Goal: Task Accomplishment & Management: Manage account settings

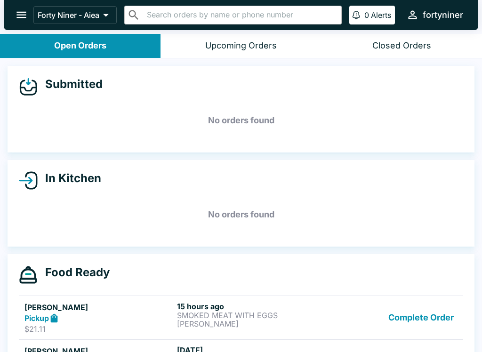
click at [22, 15] on icon "open drawer" at bounding box center [21, 15] width 10 height 7
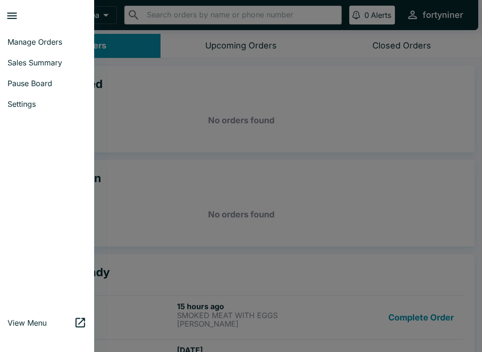
click at [15, 82] on span "Pause Board" at bounding box center [47, 83] width 79 height 9
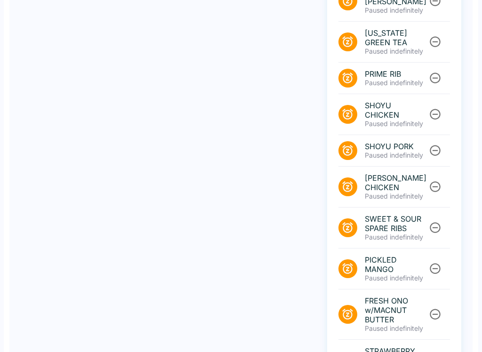
scroll to position [398, 0]
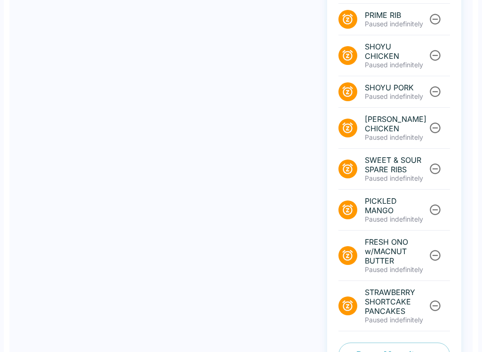
click at [372, 343] on button "Pause Menu Items" at bounding box center [395, 355] width 112 height 24
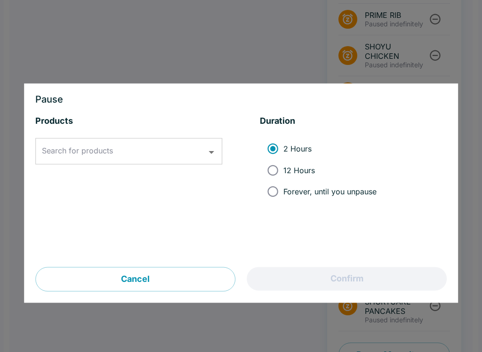
click at [105, 145] on input "Search for products" at bounding box center [122, 152] width 164 height 18
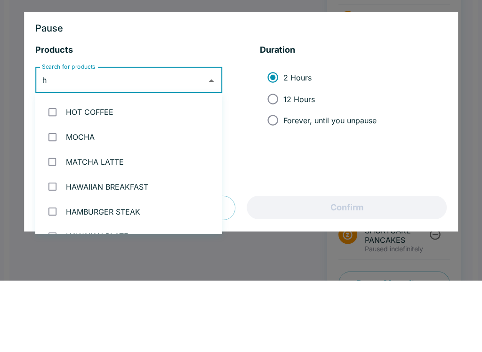
scroll to position [0, 0]
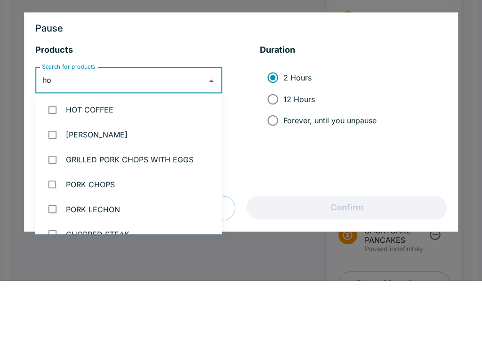
type input "hom"
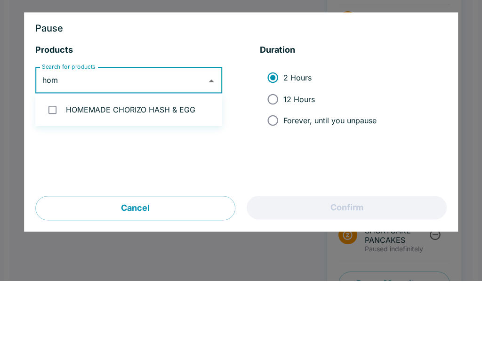
click at [75, 169] on li "HOMEMADE CHORIZO HASH & EGG" at bounding box center [128, 181] width 187 height 25
checkbox input "true"
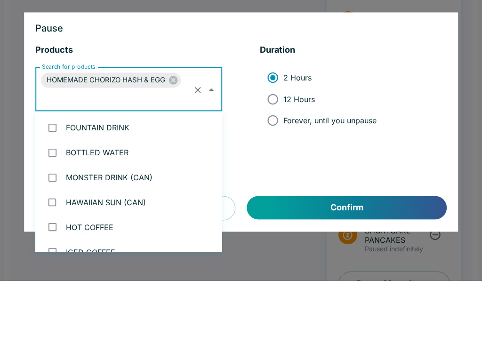
scroll to position [2328, 0]
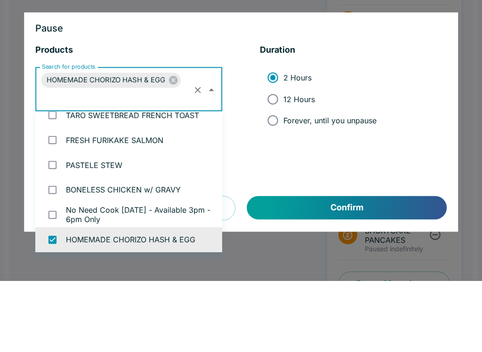
click at [275, 160] on input "12 Hours" at bounding box center [272, 170] width 21 height 21
radio input "true"
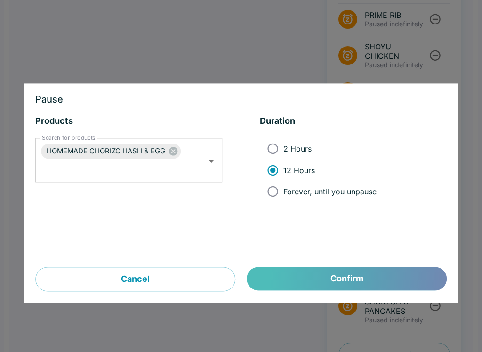
click at [278, 271] on button "Confirm" at bounding box center [347, 280] width 200 height 24
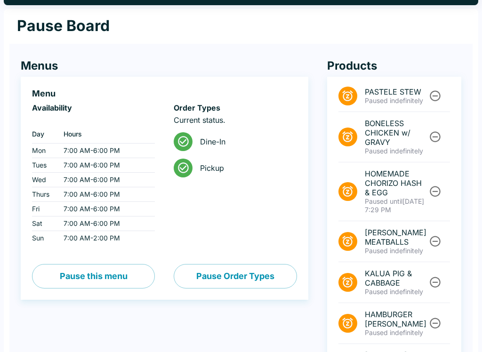
scroll to position [0, 0]
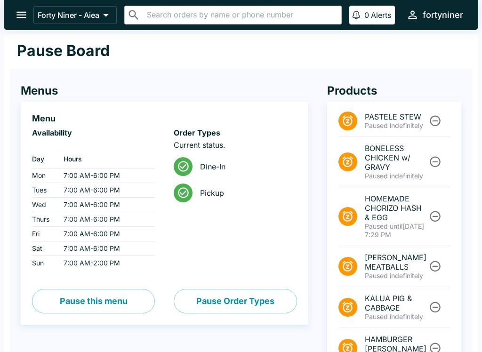
click at [23, 13] on icon "open drawer" at bounding box center [21, 15] width 10 height 7
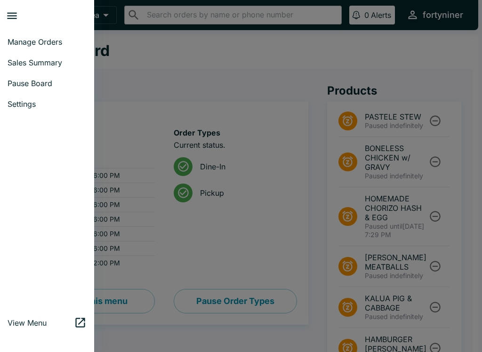
click at [25, 38] on span "Manage Orders" at bounding box center [47, 41] width 79 height 9
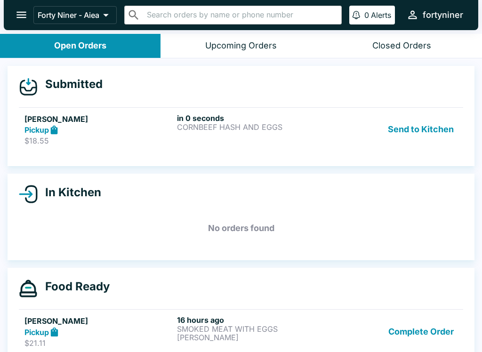
click at [81, 131] on div "Pickup" at bounding box center [98, 130] width 149 height 11
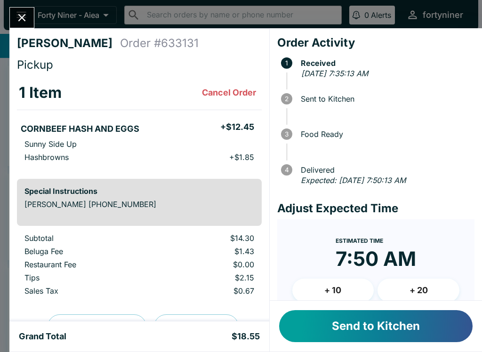
click at [357, 331] on button "Send to Kitchen" at bounding box center [376, 326] width 194 height 32
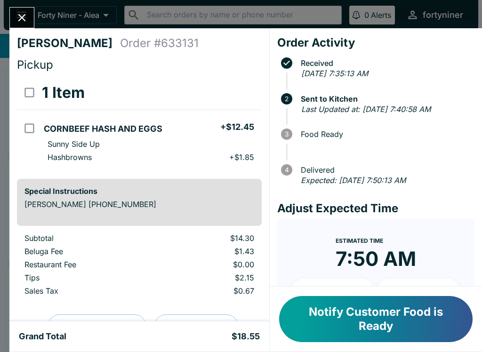
click at [12, 17] on button "Close" at bounding box center [22, 18] width 24 height 20
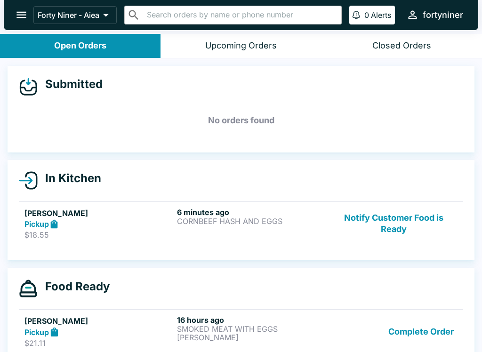
click at [17, 14] on icon "open drawer" at bounding box center [21, 14] width 13 height 13
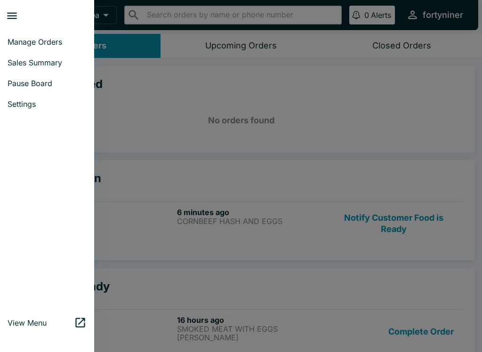
click at [17, 59] on span "Sales Summary" at bounding box center [47, 62] width 79 height 9
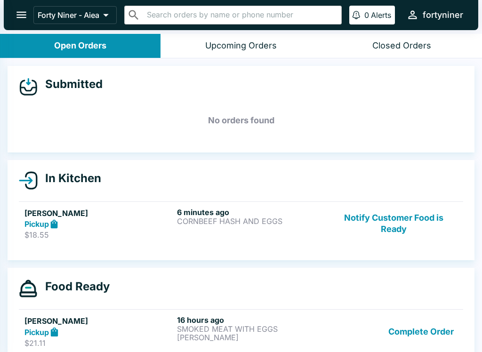
select select "03:00"
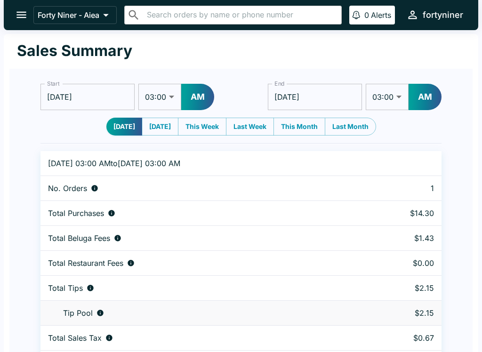
click at [13, 13] on button "open drawer" at bounding box center [21, 15] width 24 height 24
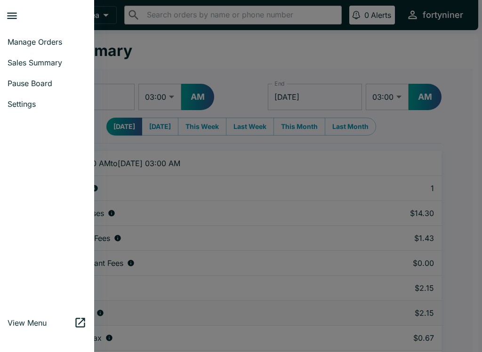
click at [20, 37] on link "Manage Orders" at bounding box center [47, 42] width 94 height 21
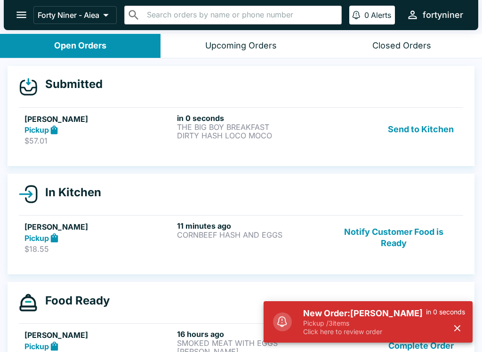
click at [64, 125] on div "Pickup" at bounding box center [98, 130] width 149 height 11
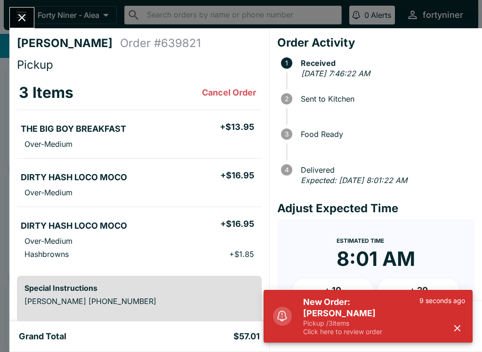
click at [455, 326] on icon "button" at bounding box center [458, 329] width 6 height 6
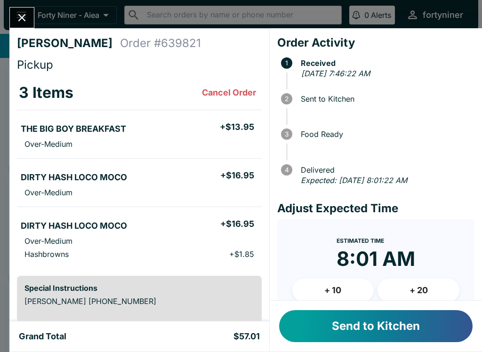
click at [328, 320] on button "Send to Kitchen" at bounding box center [376, 326] width 194 height 32
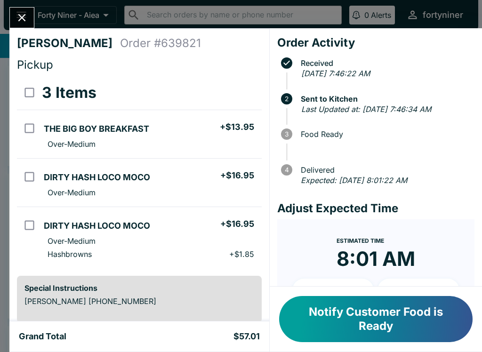
click at [19, 23] on icon "Close" at bounding box center [22, 17] width 13 height 13
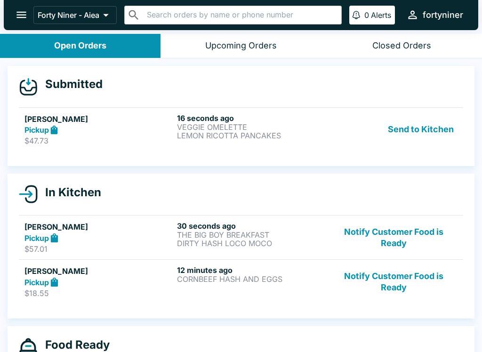
click at [89, 139] on p "$47.73" at bounding box center [98, 140] width 149 height 9
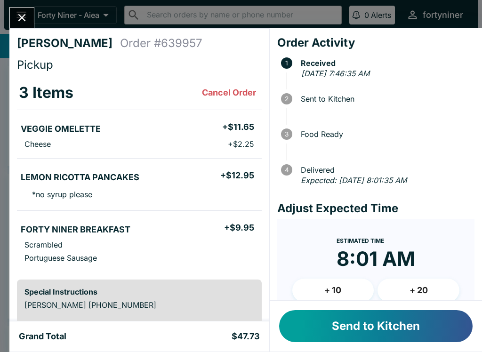
click at [334, 325] on button "Send to Kitchen" at bounding box center [376, 326] width 194 height 32
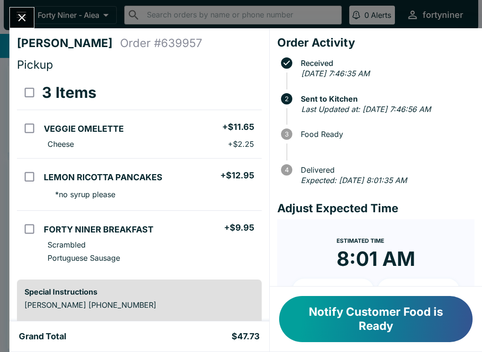
click at [23, 15] on icon "Close" at bounding box center [22, 17] width 13 height 13
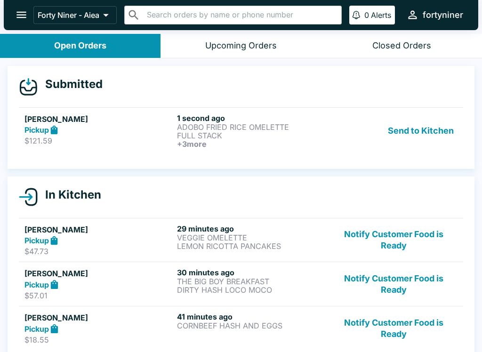
click at [95, 132] on div "Pickup" at bounding box center [98, 130] width 149 height 11
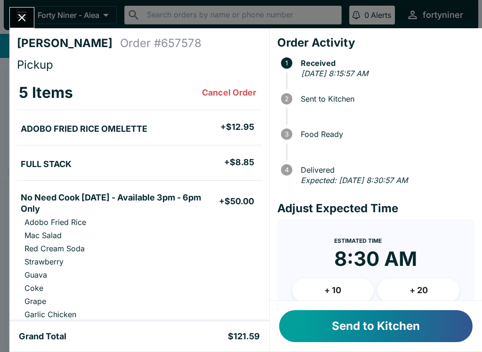
click at [339, 284] on button "+ 10" at bounding box center [334, 291] width 82 height 24
click at [353, 326] on button "Send to Kitchen" at bounding box center [376, 326] width 194 height 32
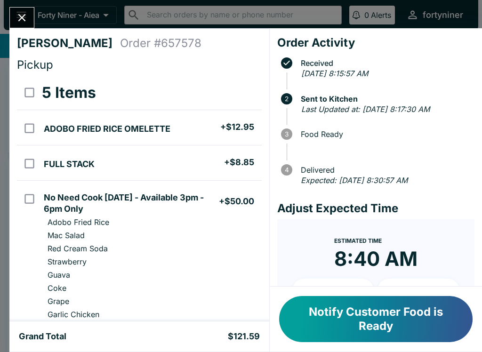
click at [22, 13] on icon "Close" at bounding box center [22, 17] width 13 height 13
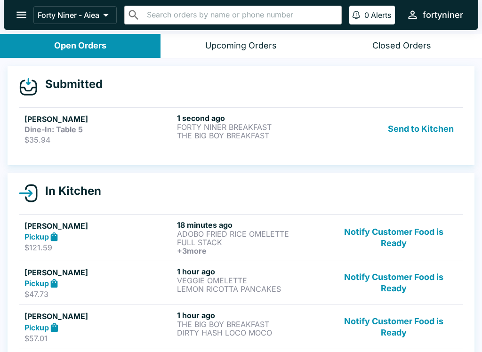
click at [292, 137] on p "THE BIG BOY BREAKFAST" at bounding box center [251, 135] width 149 height 8
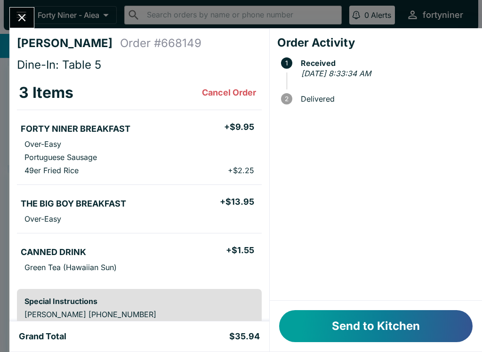
click at [337, 315] on button "Send to Kitchen" at bounding box center [376, 326] width 194 height 32
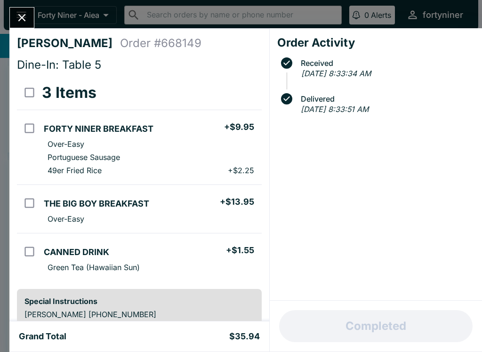
click at [19, 13] on icon "Close" at bounding box center [22, 17] width 13 height 13
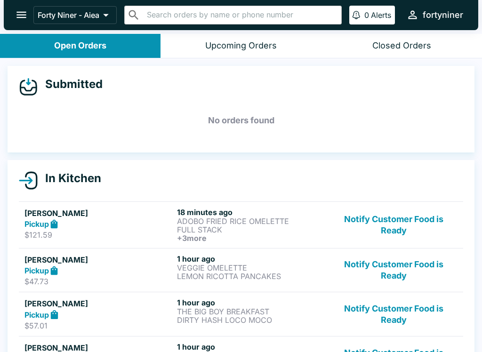
click at [402, 42] on div "Closed Orders" at bounding box center [402, 46] width 59 height 11
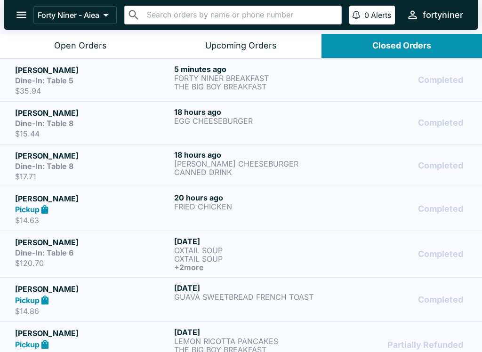
click at [49, 44] on button "Open Orders" at bounding box center [80, 46] width 161 height 24
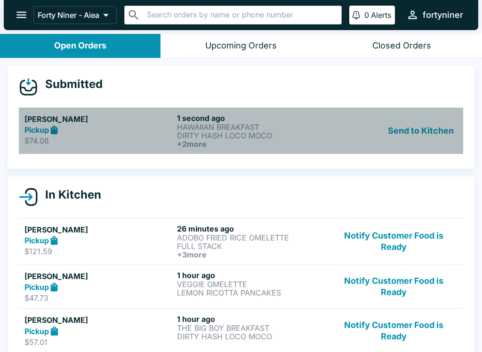
click at [107, 132] on div "Pickup" at bounding box center [98, 130] width 149 height 11
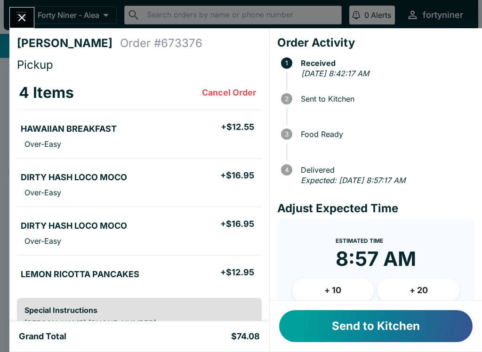
click at [337, 294] on button "+ 10" at bounding box center [334, 291] width 82 height 24
click at [329, 322] on button "Send to Kitchen" at bounding box center [376, 326] width 194 height 32
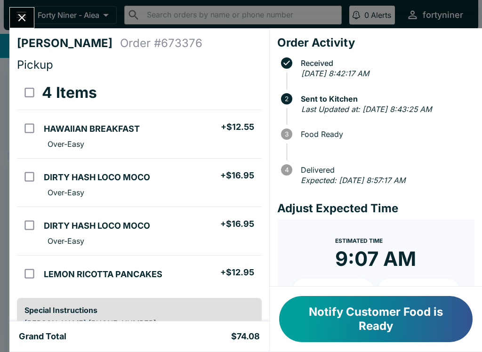
click at [22, 13] on icon "Close" at bounding box center [22, 17] width 13 height 13
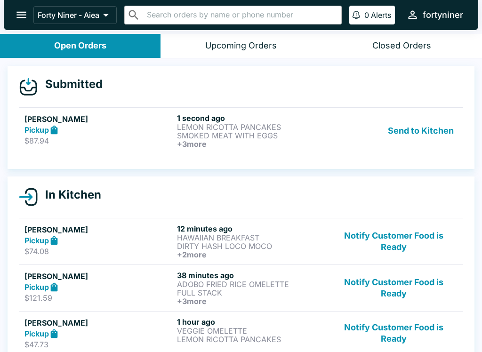
click at [129, 137] on p "$87.94" at bounding box center [98, 140] width 149 height 9
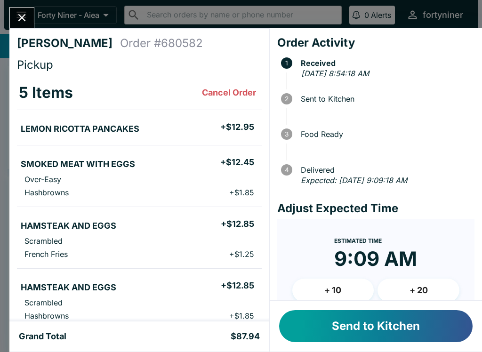
click at [349, 316] on button "Send to Kitchen" at bounding box center [376, 326] width 194 height 32
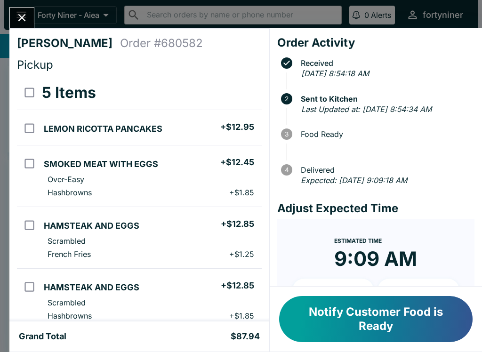
click at [31, 5] on div "[PERSON_NAME] Order # 680582 Pickup 5 Items LEMON RICOTTA PANCAKES + $12.95 SMO…" at bounding box center [241, 176] width 482 height 352
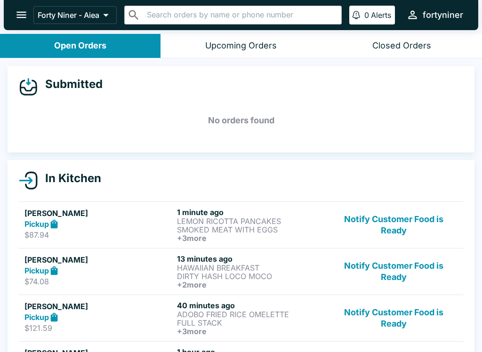
click at [17, 21] on icon "open drawer" at bounding box center [21, 14] width 13 height 13
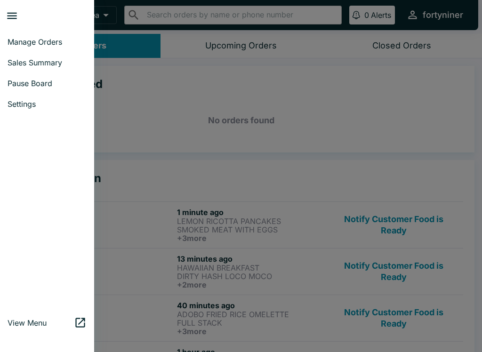
click at [188, 142] on div at bounding box center [241, 176] width 482 height 352
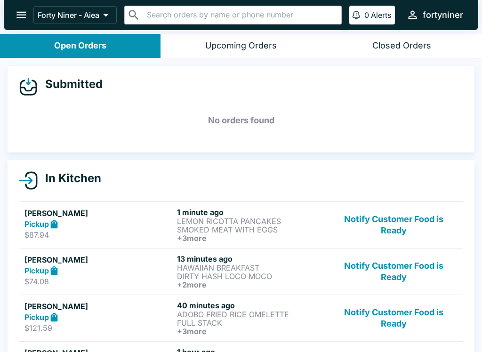
click at [117, 225] on div "Pickup" at bounding box center [98, 224] width 149 height 11
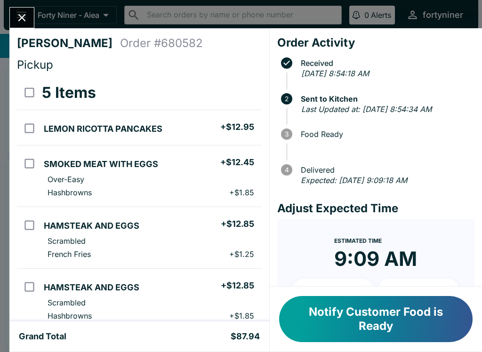
scroll to position [0, 0]
click at [31, 225] on input "orders table" at bounding box center [29, 225] width 21 height 21
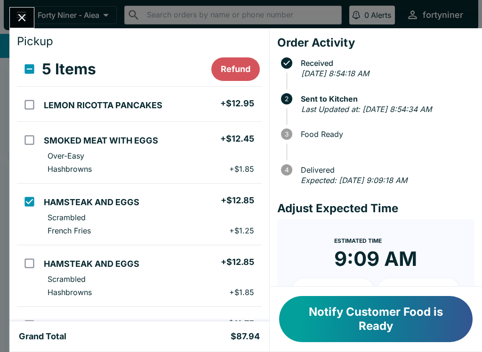
scroll to position [24, 0]
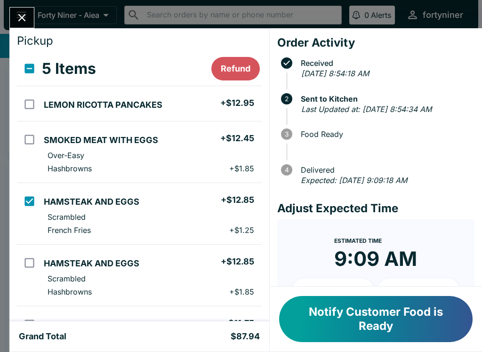
click at [229, 57] on button "Refund" at bounding box center [236, 69] width 49 height 24
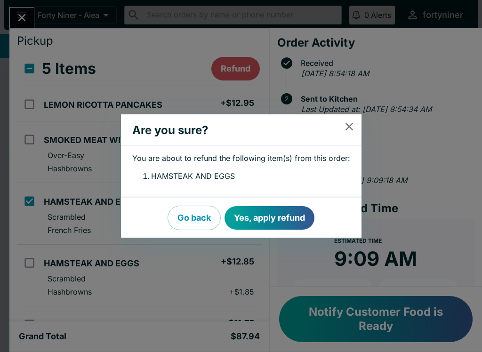
click at [276, 212] on button "Yes, apply refund" at bounding box center [270, 218] width 90 height 24
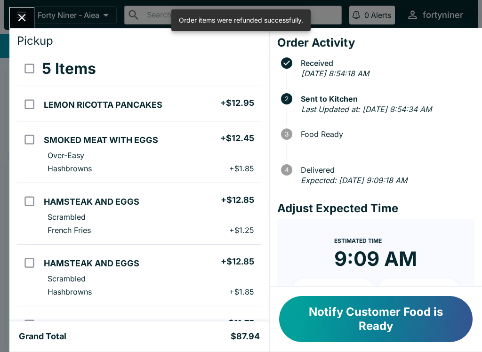
checkbox input "false"
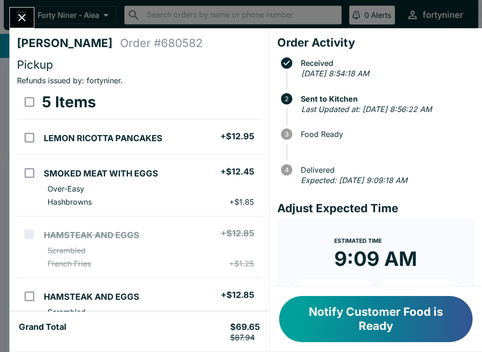
scroll to position [0, 0]
click at [19, 15] on icon "Close" at bounding box center [22, 18] width 8 height 8
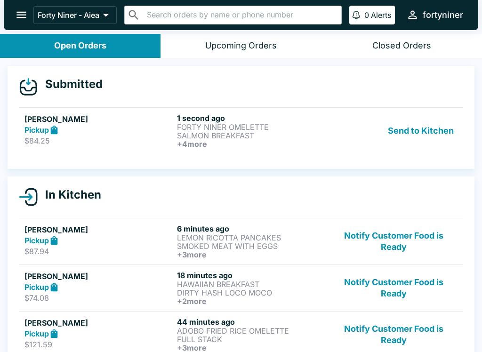
click at [67, 126] on div "Pickup" at bounding box center [98, 130] width 149 height 11
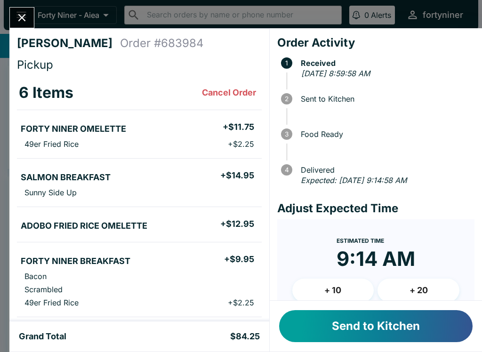
click at [313, 289] on button "+ 10" at bounding box center [334, 291] width 82 height 24
click at [319, 323] on button "Send to Kitchen" at bounding box center [376, 326] width 194 height 32
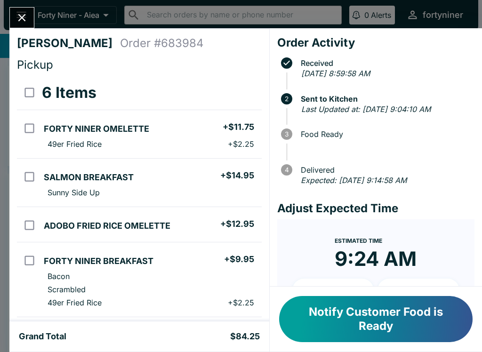
click at [14, 14] on button "Close" at bounding box center [22, 18] width 24 height 20
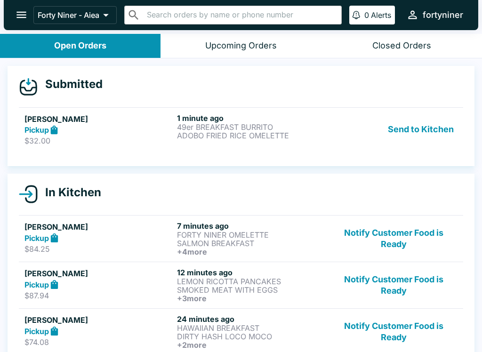
click at [59, 130] on icon at bounding box center [54, 130] width 11 height 11
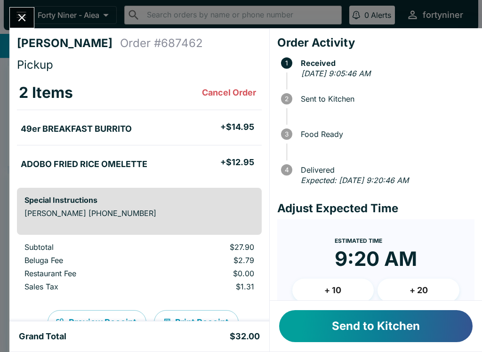
click at [320, 289] on button "+ 10" at bounding box center [334, 291] width 82 height 24
click at [320, 335] on button "Send to Kitchen" at bounding box center [376, 326] width 194 height 32
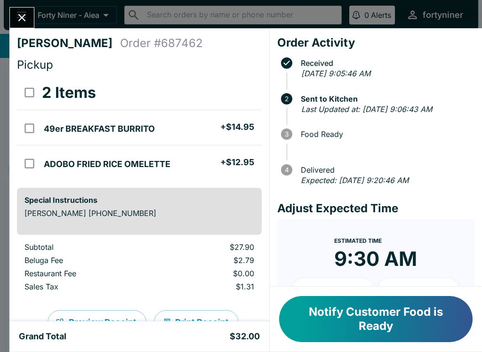
click at [21, 15] on icon "Close" at bounding box center [22, 17] width 13 height 13
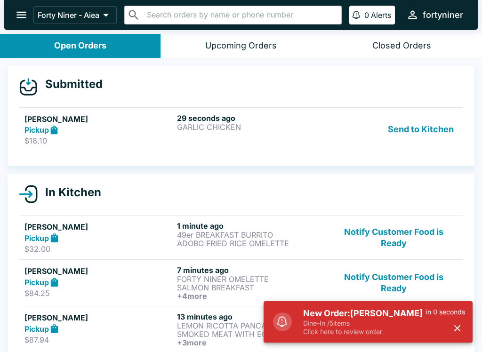
click at [63, 139] on p "$18.10" at bounding box center [98, 140] width 149 height 9
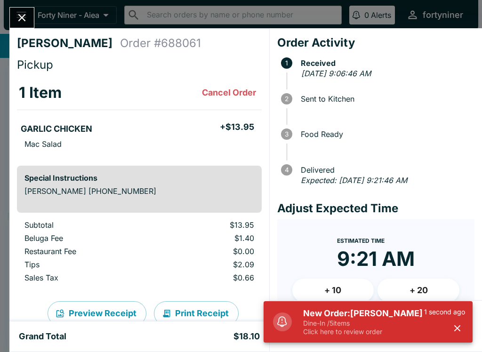
click at [456, 321] on button "button" at bounding box center [458, 329] width 16 height 16
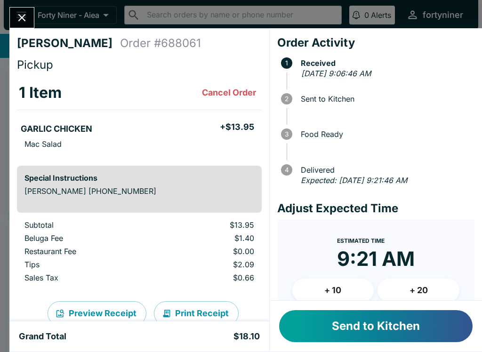
click at [327, 287] on button "+ 10" at bounding box center [334, 291] width 82 height 24
click at [332, 322] on button "Send to Kitchen" at bounding box center [376, 326] width 194 height 32
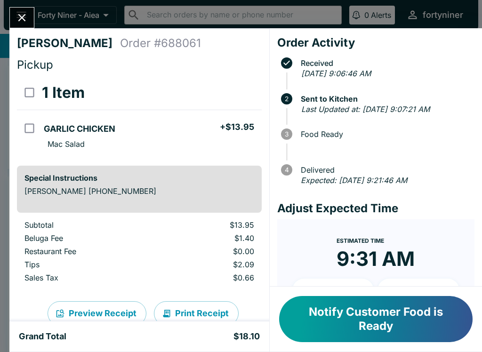
click at [10, 16] on button "Close" at bounding box center [22, 18] width 24 height 20
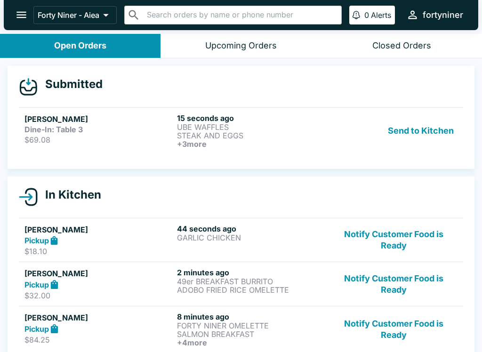
click at [49, 138] on p "$69.08" at bounding box center [98, 139] width 149 height 9
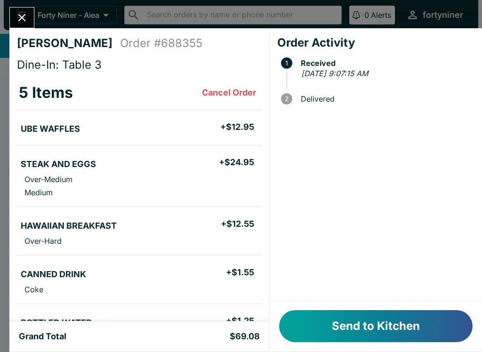
click at [327, 320] on button "Send to Kitchen" at bounding box center [376, 326] width 194 height 32
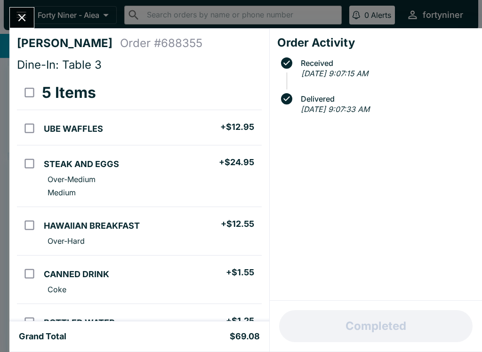
click at [20, 33] on div "[PERSON_NAME] Order # 688355 Dine-In: Table 3 5 Items UBE WAFFLES + $12.95 STEA…" at bounding box center [139, 175] width 260 height 294
click at [17, 15] on icon "Close" at bounding box center [22, 17] width 13 height 13
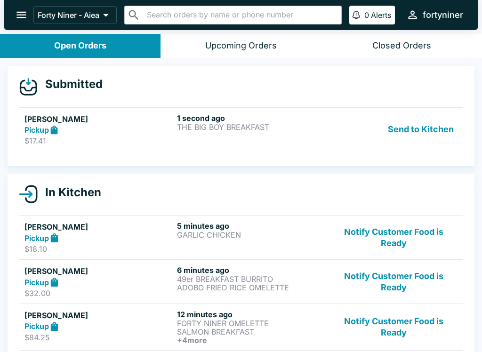
click at [57, 121] on h5 "[PERSON_NAME]" at bounding box center [98, 119] width 149 height 11
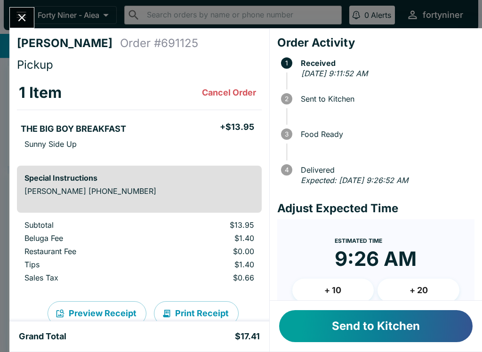
click at [325, 290] on button "+ 10" at bounding box center [334, 291] width 82 height 24
click at [328, 321] on button "Send to Kitchen" at bounding box center [376, 326] width 194 height 32
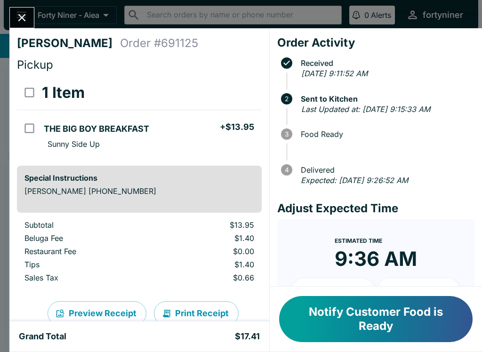
click at [25, 18] on icon "Close" at bounding box center [22, 17] width 13 height 13
